Goal: Task Accomplishment & Management: Use online tool/utility

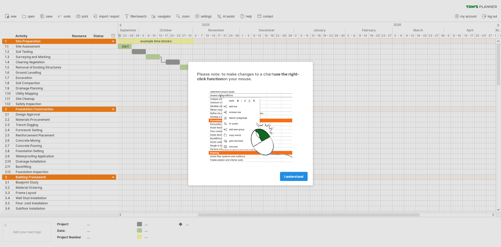
click at [289, 177] on span "I understand" at bounding box center [293, 176] width 19 height 4
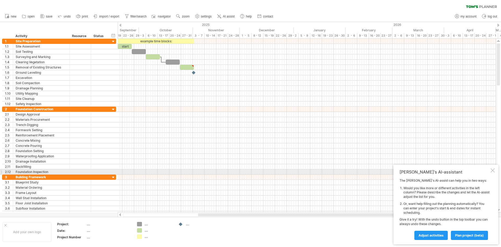
click at [495, 170] on div "[PERSON_NAME]'s AI-assistant The [PERSON_NAME]'s AI-assist can help you in two …" at bounding box center [445, 204] width 105 height 80
click at [492, 171] on div at bounding box center [492, 170] width 4 height 4
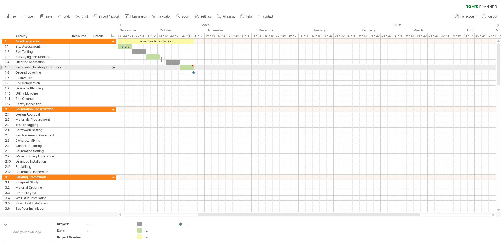
type textarea "**********"
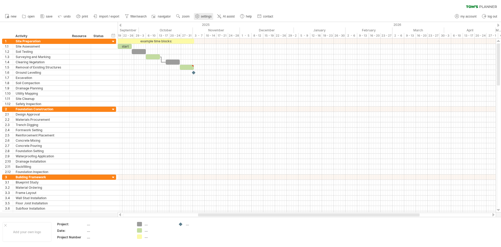
click at [196, 15] on use at bounding box center [197, 16] width 5 height 5
select select "*"
select select "**"
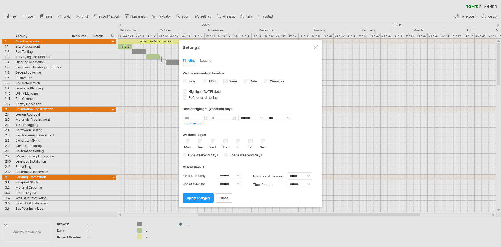
click at [316, 46] on div at bounding box center [316, 47] width 4 height 4
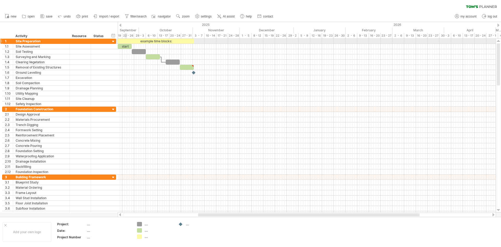
click at [124, 44] on div "example time blocks: start" at bounding box center [307, 125] width 378 height 173
click at [123, 46] on div "*****" at bounding box center [125, 46] width 14 height 5
click at [131, 35] on div "22 - 26" at bounding box center [128, 35] width 12 height 5
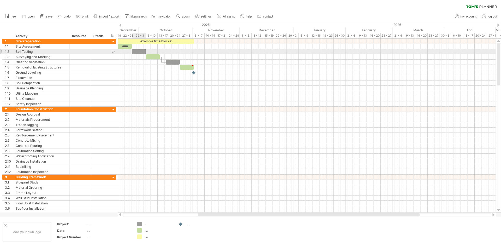
click at [143, 51] on div at bounding box center [139, 51] width 14 height 5
drag, startPoint x: 146, startPoint y: 51, endPoint x: 170, endPoint y: 52, distance: 24.3
click at [170, 52] on span at bounding box center [171, 51] width 2 height 5
drag, startPoint x: 170, startPoint y: 52, endPoint x: 149, endPoint y: 54, distance: 20.7
click at [149, 54] on div at bounding box center [141, 51] width 19 height 5
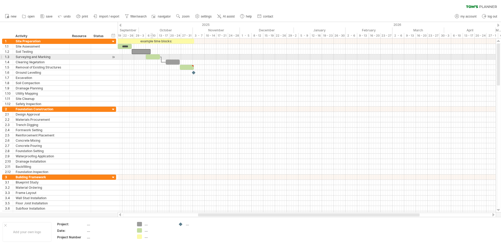
click at [151, 56] on div at bounding box center [153, 56] width 14 height 5
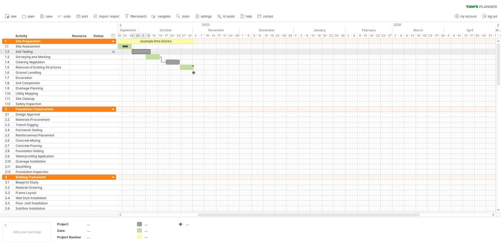
click at [143, 50] on div at bounding box center [141, 51] width 19 height 5
click at [142, 50] on div at bounding box center [141, 51] width 19 height 5
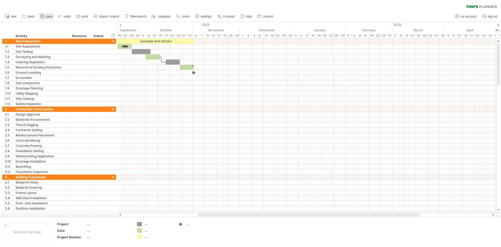
click at [47, 16] on span "save" at bounding box center [49, 17] width 7 height 4
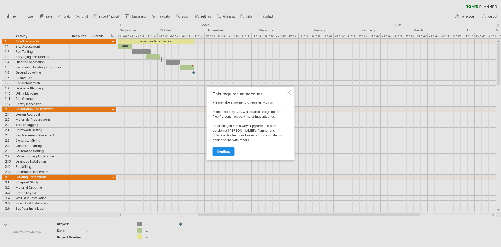
click at [225, 152] on span "continue" at bounding box center [224, 151] width 14 height 4
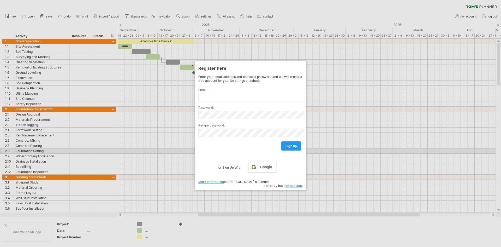
click at [168, 152] on div at bounding box center [250, 123] width 501 height 247
